Goal: Information Seeking & Learning: Learn about a topic

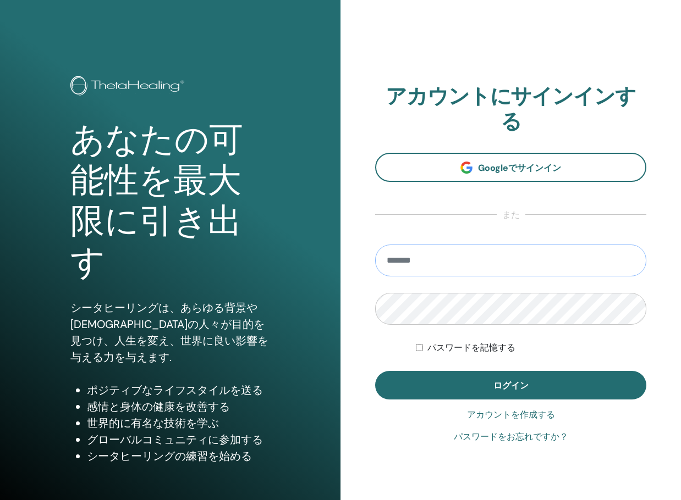
type input "**********"
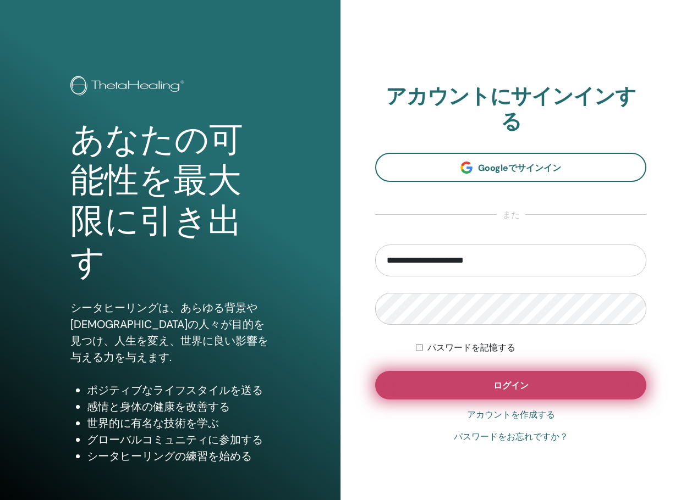
click at [566, 378] on button "ログイン" at bounding box center [510, 385] width 271 height 29
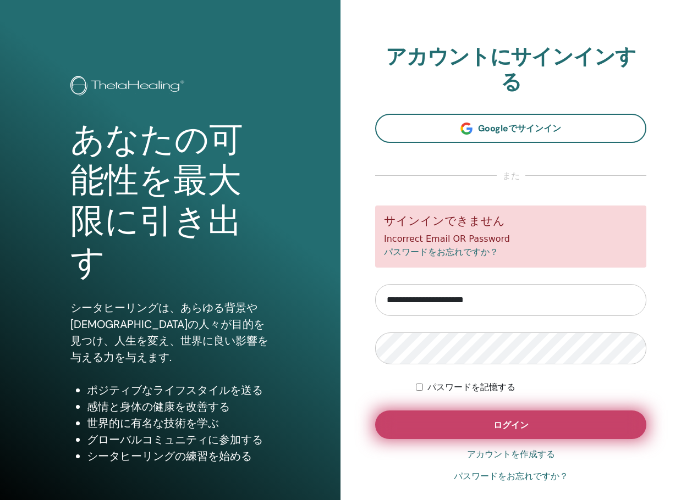
click at [505, 411] on button "ログイン" at bounding box center [510, 425] width 271 height 29
click at [476, 411] on button "ログイン" at bounding box center [510, 425] width 271 height 29
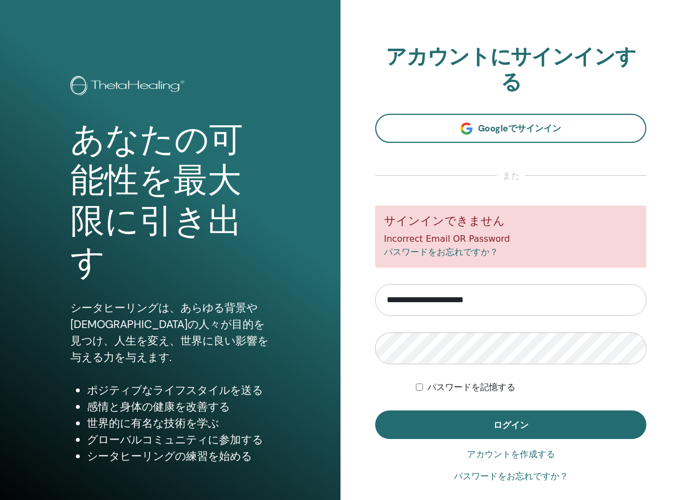
click at [452, 247] on link "パスワードをお忘れですか？" at bounding box center [441, 252] width 114 height 10
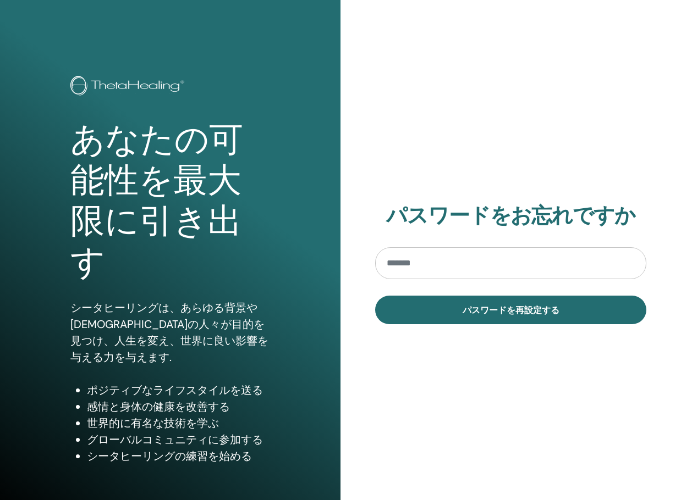
type input "**********"
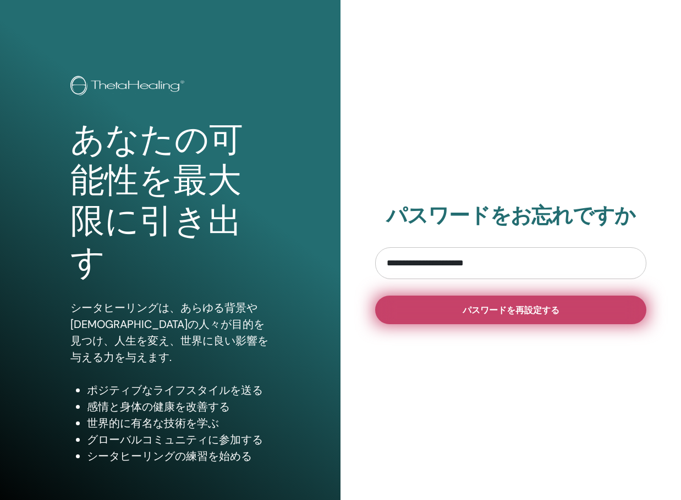
click at [464, 307] on span "パスワードを再設定する" at bounding box center [511, 311] width 97 height 12
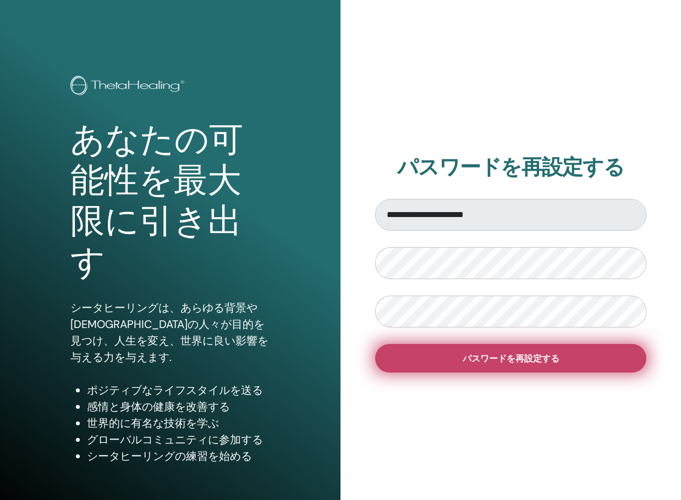
click at [565, 363] on button "パスワードを再設定する" at bounding box center [510, 358] width 271 height 29
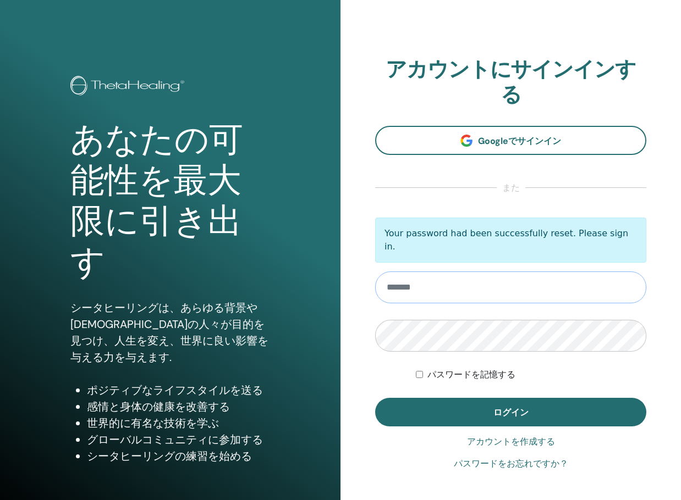
click at [521, 272] on input "email" at bounding box center [510, 288] width 271 height 32
type input "**********"
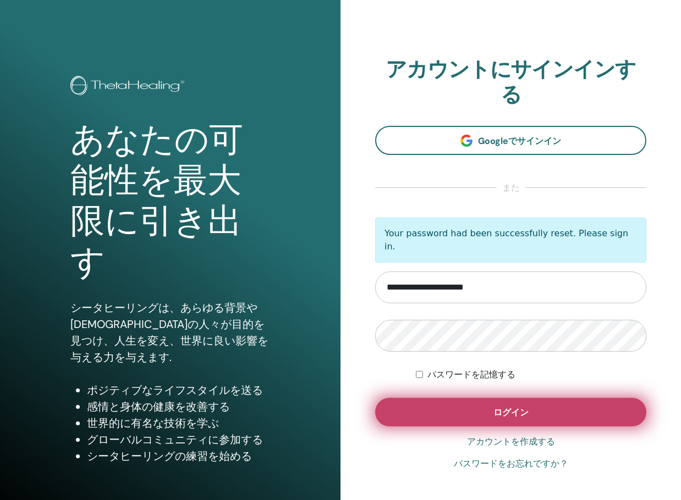
click at [530, 403] on button "ログイン" at bounding box center [510, 412] width 271 height 29
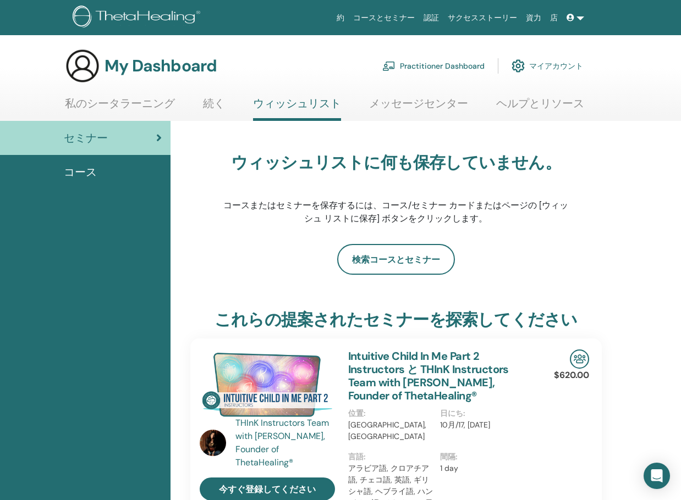
click at [524, 102] on link "ヘルプとリソース" at bounding box center [540, 107] width 88 height 21
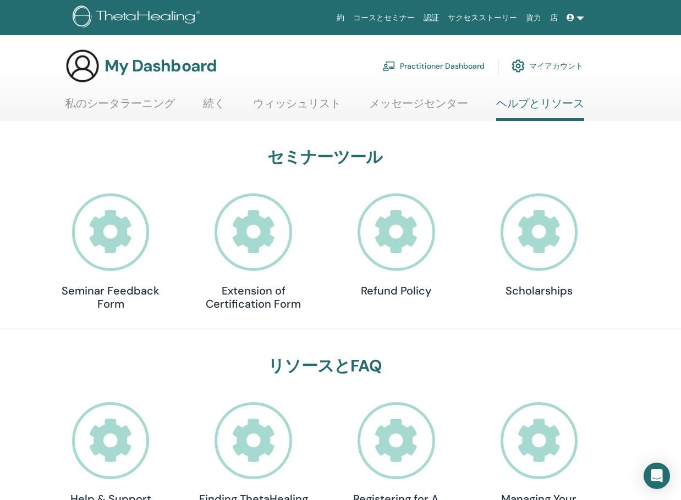
click at [119, 18] on img at bounding box center [138, 17] width 131 height 25
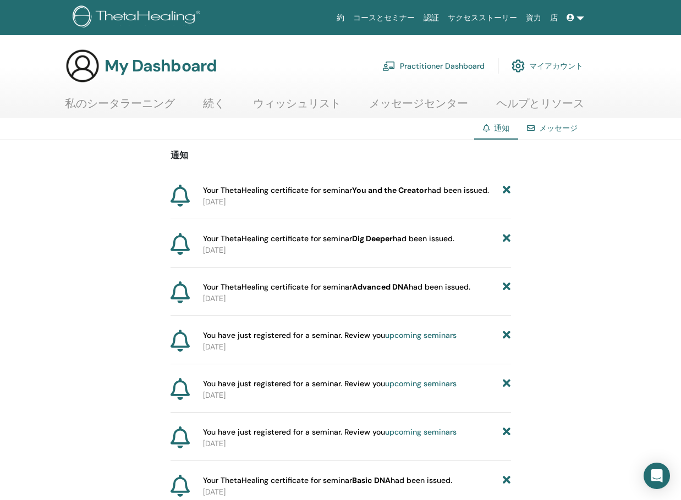
click at [413, 192] on b "You and the Creator" at bounding box center [389, 190] width 75 height 10
click at [577, 19] on link at bounding box center [575, 18] width 26 height 20
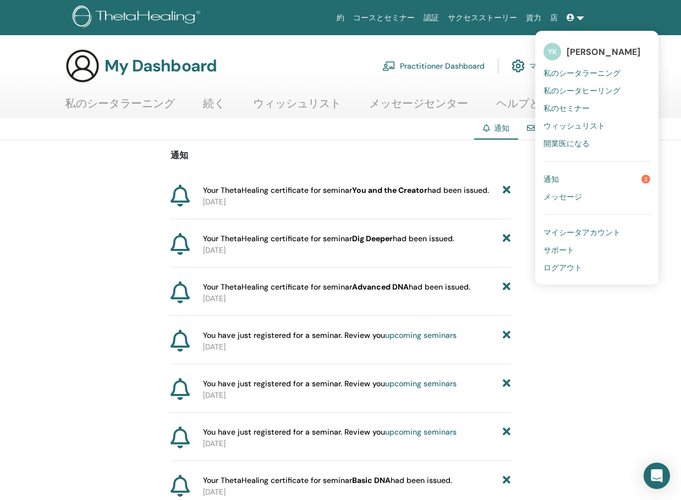
click at [571, 254] on span "サポート" at bounding box center [558, 250] width 31 height 10
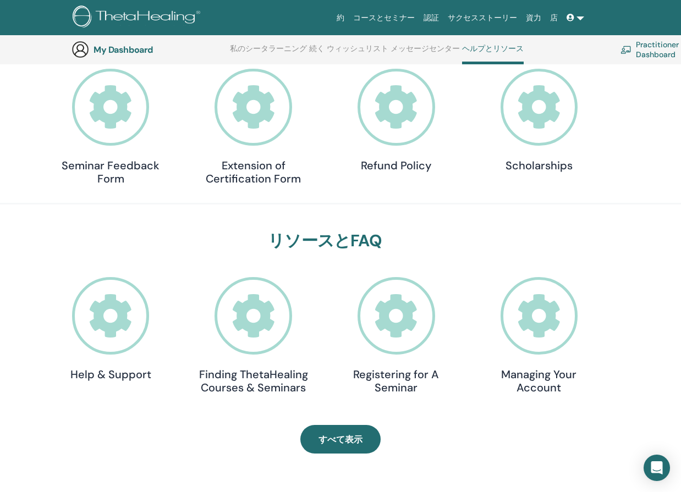
scroll to position [194, 0]
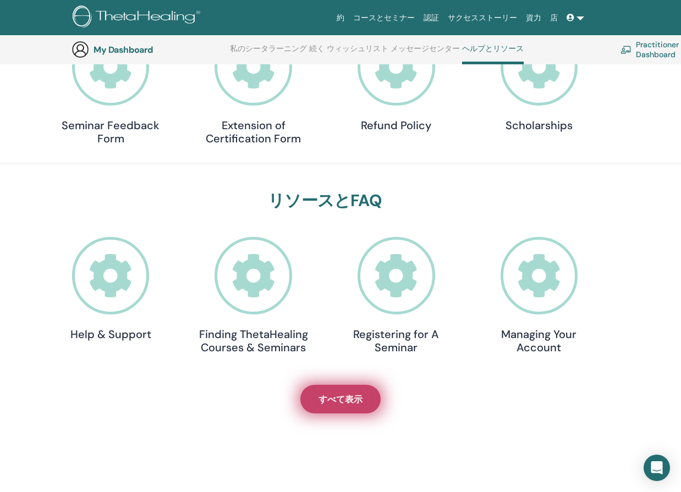
click at [376, 391] on link "すべて表示" at bounding box center [340, 399] width 80 height 29
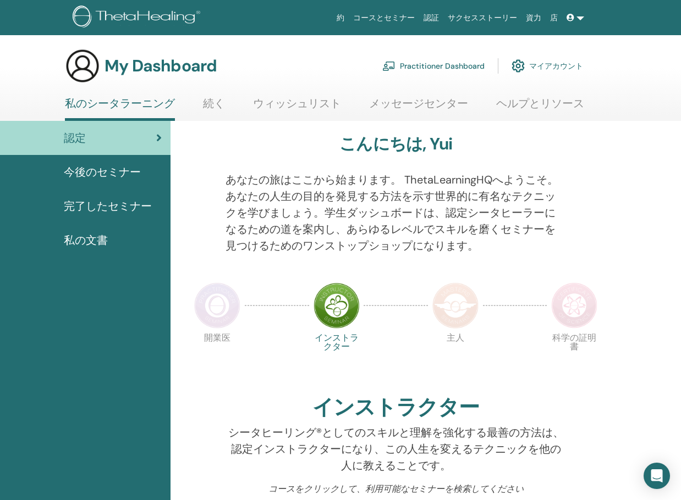
click at [216, 295] on img at bounding box center [217, 306] width 46 height 46
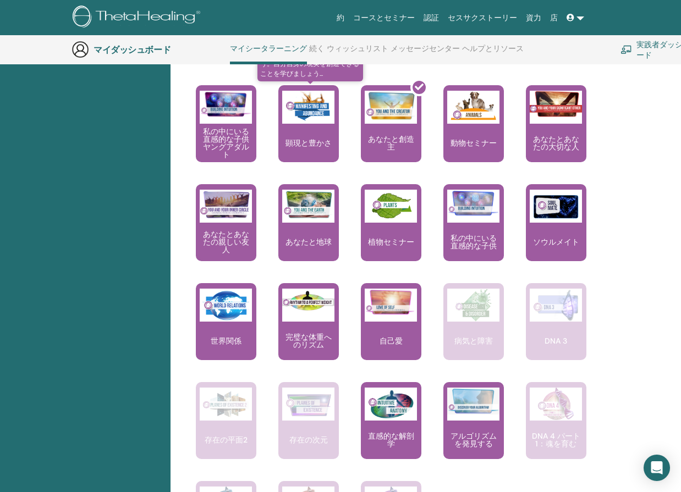
scroll to position [634, 0]
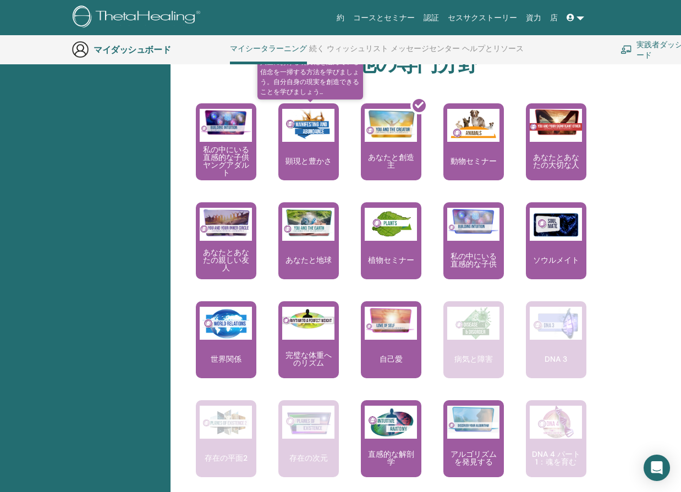
click at [315, 131] on img at bounding box center [308, 125] width 52 height 33
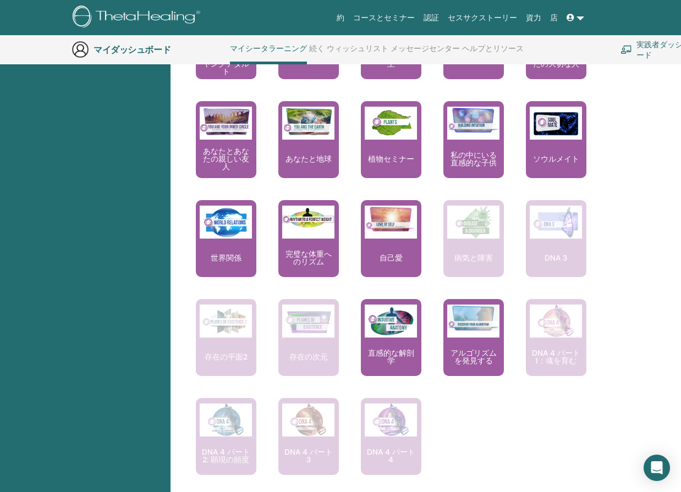
scroll to position [744, 0]
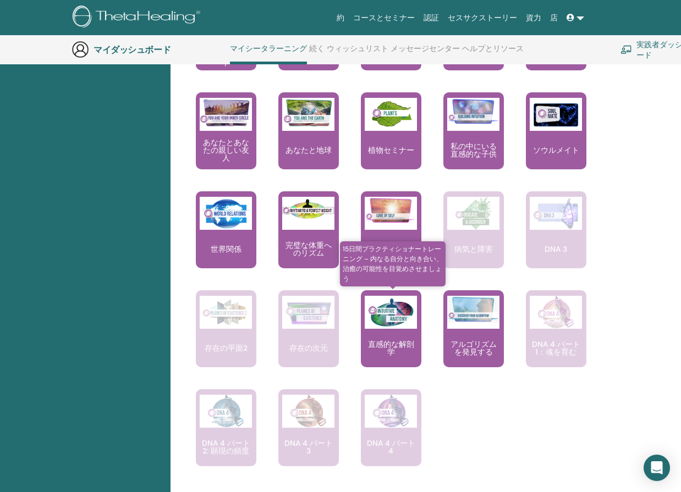
click at [404, 336] on div "直感的な解剖学" at bounding box center [391, 328] width 60 height 77
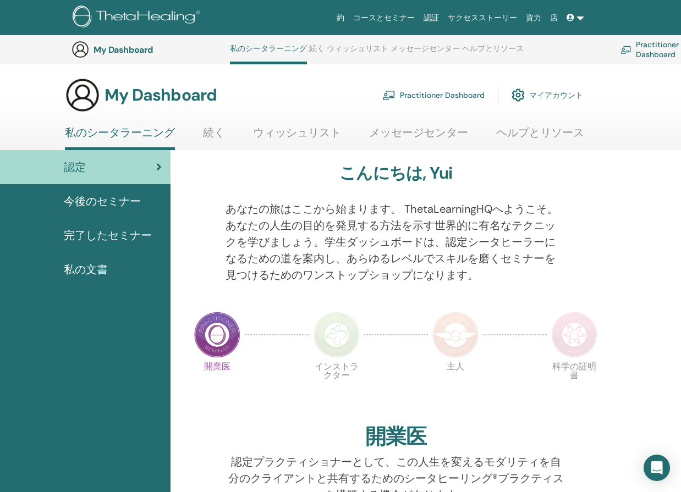
scroll to position [744, 0]
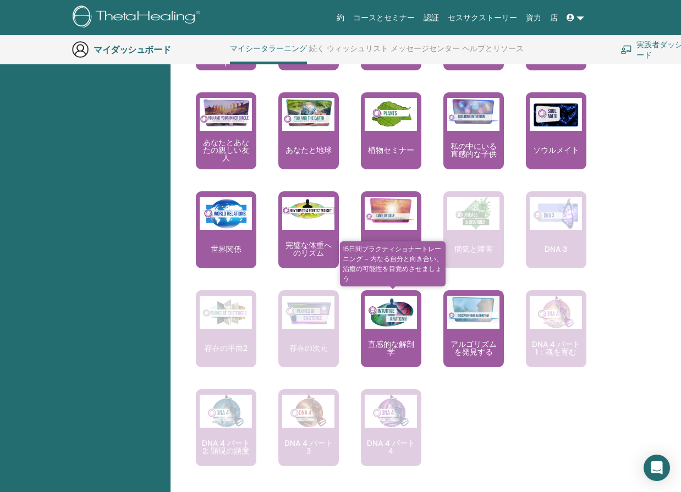
click at [397, 331] on div "直感的な解剖学" at bounding box center [391, 328] width 60 height 77
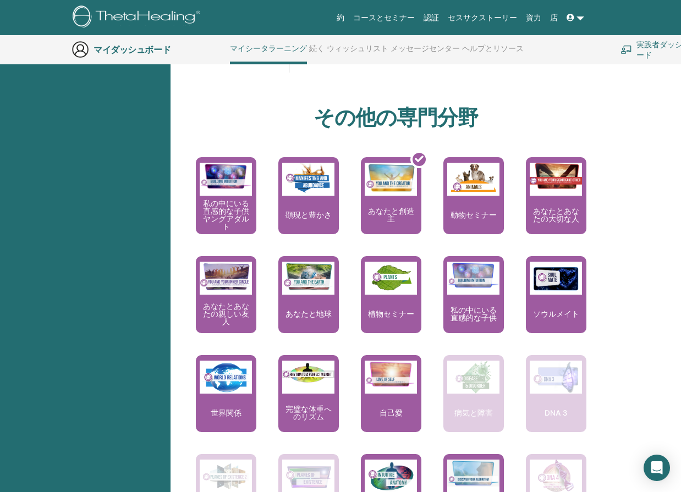
scroll to position [579, 0]
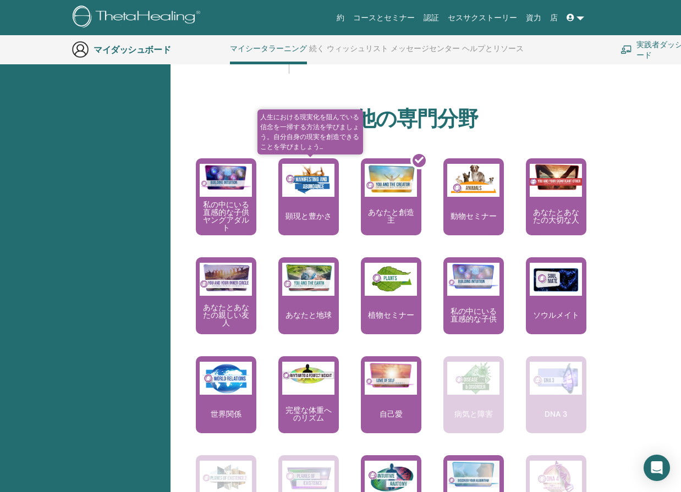
click at [317, 208] on div "顕現と豊かさ" at bounding box center [308, 196] width 60 height 77
